Goal: Task Accomplishment & Management: Manage account settings

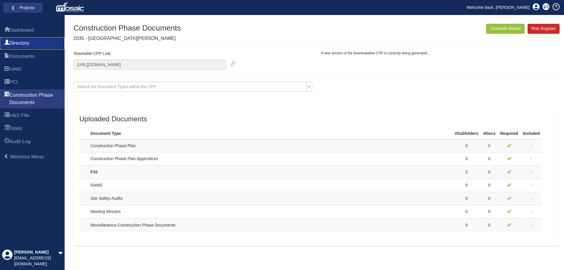
click at [28, 41] on span "Directory" at bounding box center [19, 43] width 20 height 7
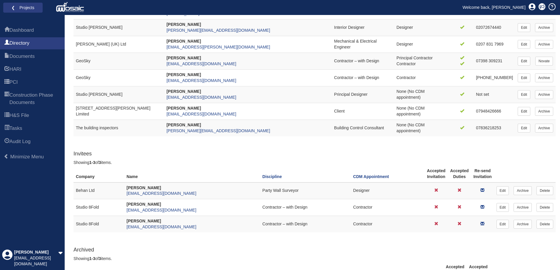
scroll to position [140, 0]
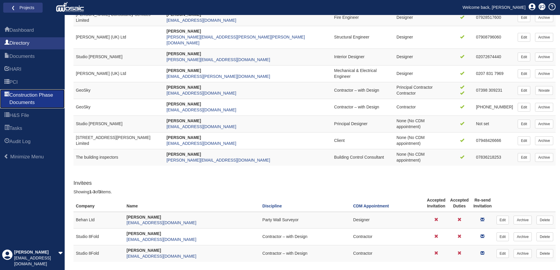
click at [24, 99] on span "Construction Phase Documents" at bounding box center [34, 99] width 51 height 14
click at [515, 4] on link "Welcome back, [PERSON_NAME]" at bounding box center [494, 7] width 72 height 9
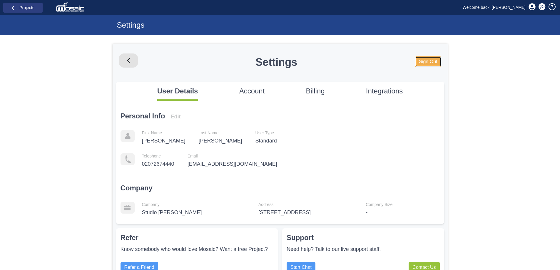
click at [435, 63] on link "Sign Out" at bounding box center [428, 61] width 26 height 11
